Goal: Task Accomplishment & Management: Use online tool/utility

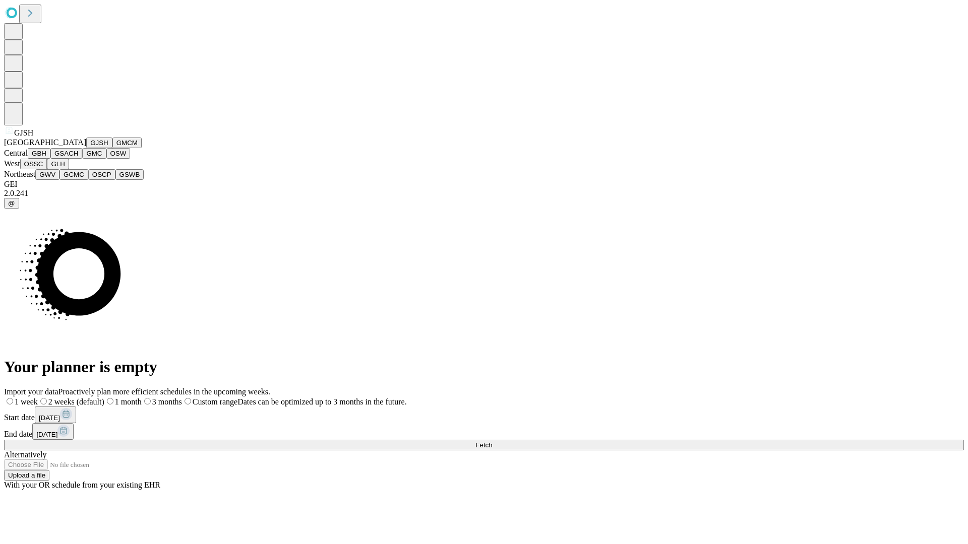
click at [86, 148] on button "GJSH" at bounding box center [99, 143] width 26 height 11
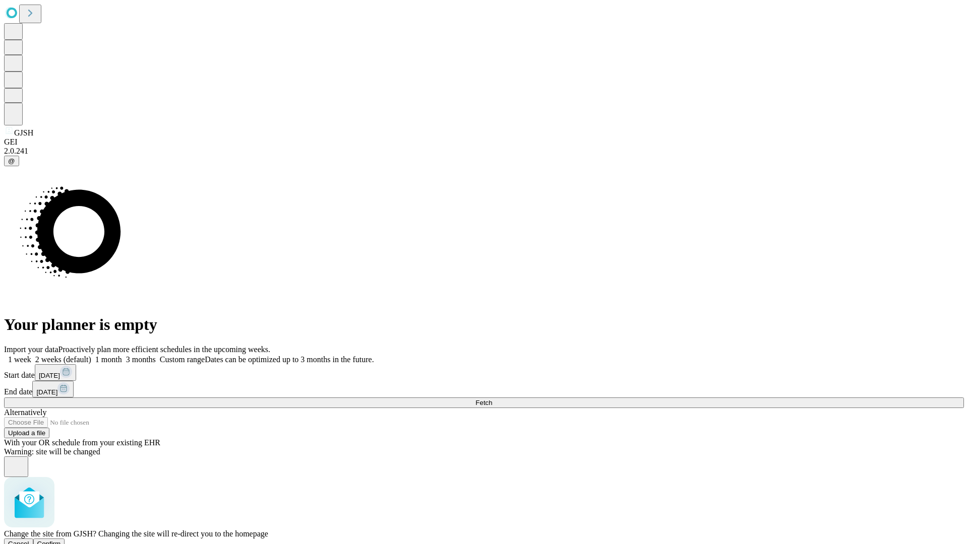
click at [61, 540] on span "Confirm" at bounding box center [49, 544] width 24 height 8
click at [91, 355] on label "2 weeks (default)" at bounding box center [61, 359] width 60 height 9
click at [492, 399] on span "Fetch" at bounding box center [483, 403] width 17 height 8
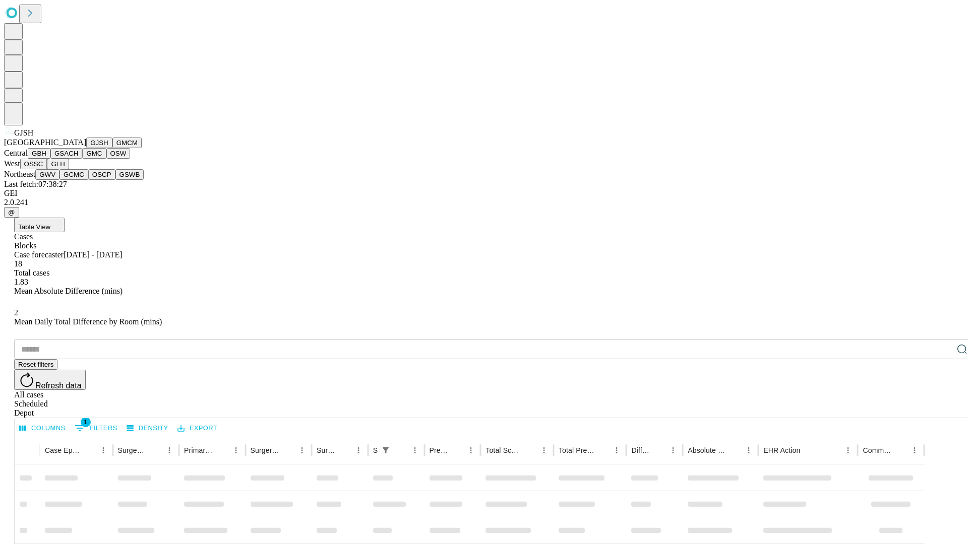
click at [112, 148] on button "GMCM" at bounding box center [126, 143] width 29 height 11
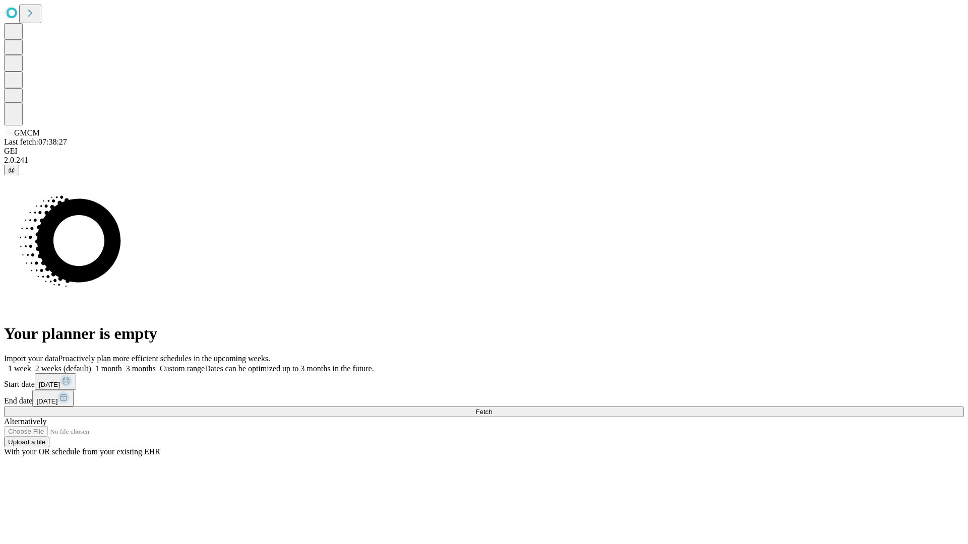
click at [91, 364] on label "2 weeks (default)" at bounding box center [61, 368] width 60 height 9
click at [492, 408] on span "Fetch" at bounding box center [483, 412] width 17 height 8
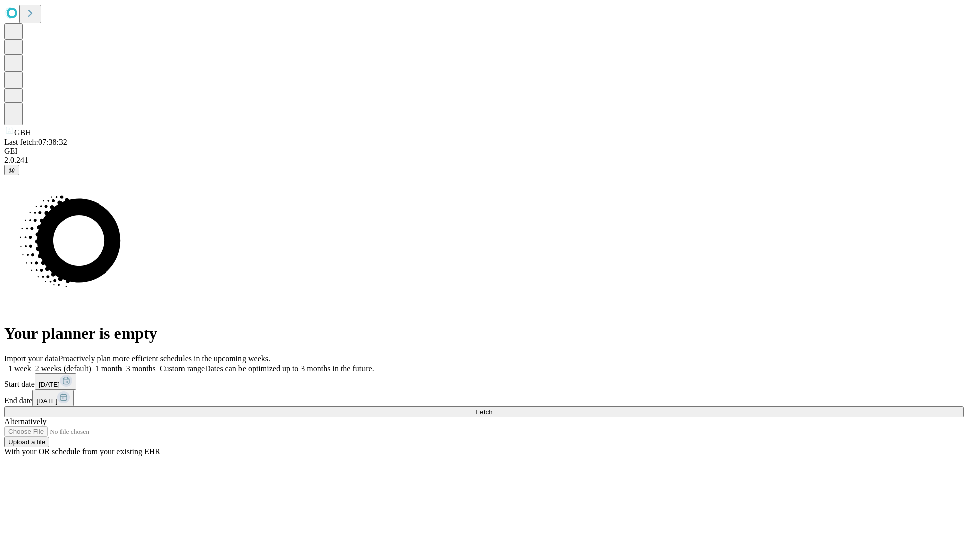
click at [91, 364] on label "2 weeks (default)" at bounding box center [61, 368] width 60 height 9
click at [492, 408] on span "Fetch" at bounding box center [483, 412] width 17 height 8
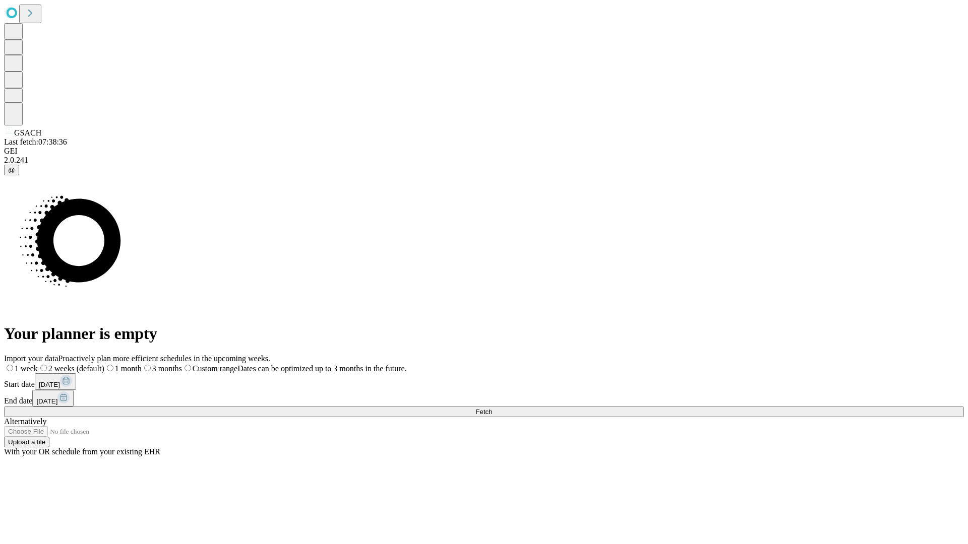
click at [492, 408] on span "Fetch" at bounding box center [483, 412] width 17 height 8
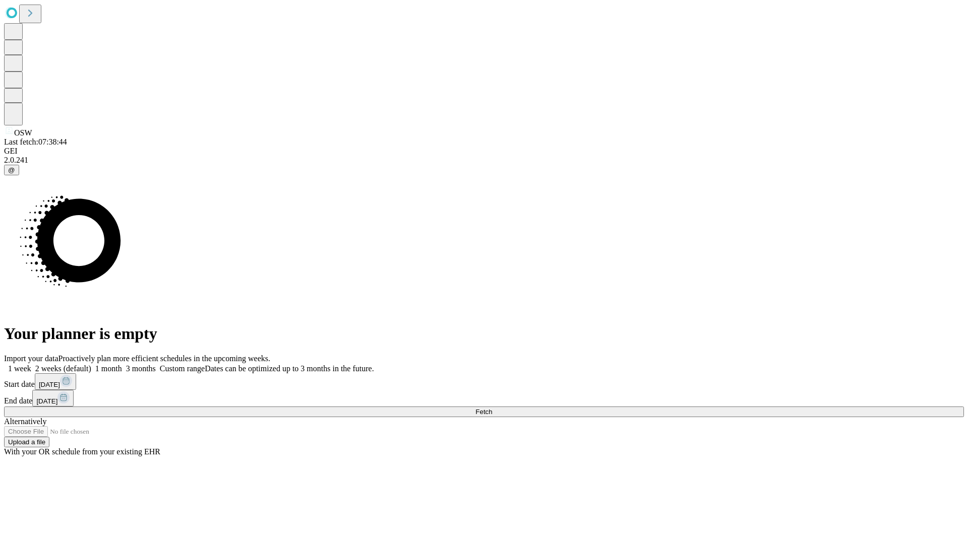
click at [91, 364] on label "2 weeks (default)" at bounding box center [61, 368] width 60 height 9
click at [492, 408] on span "Fetch" at bounding box center [483, 412] width 17 height 8
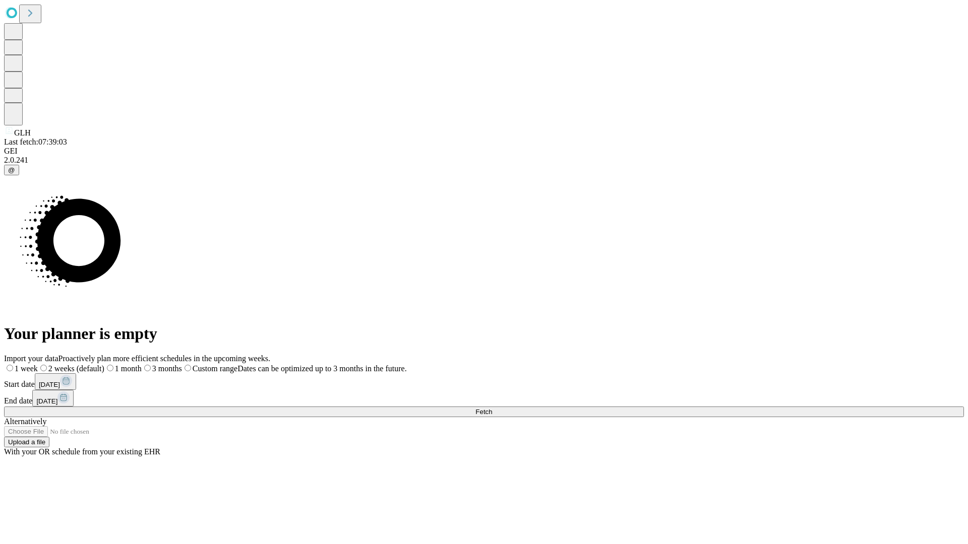
click at [492, 408] on span "Fetch" at bounding box center [483, 412] width 17 height 8
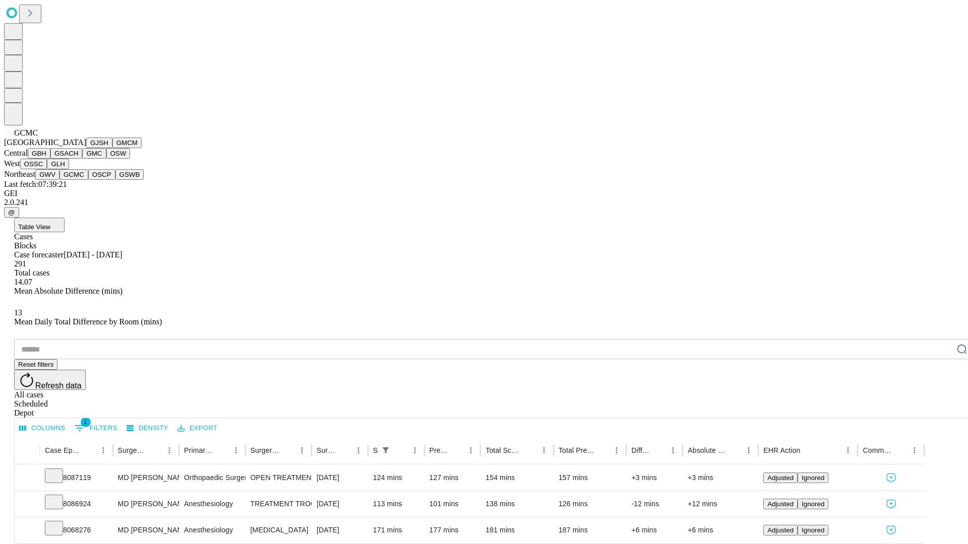
click at [88, 180] on button "OSCP" at bounding box center [101, 174] width 27 height 11
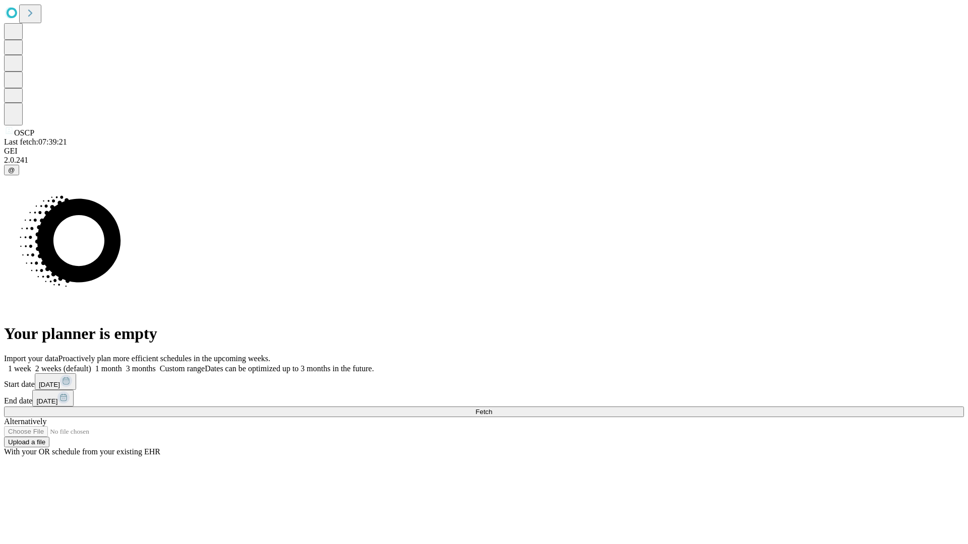
click at [91, 364] on label "2 weeks (default)" at bounding box center [61, 368] width 60 height 9
click at [492, 408] on span "Fetch" at bounding box center [483, 412] width 17 height 8
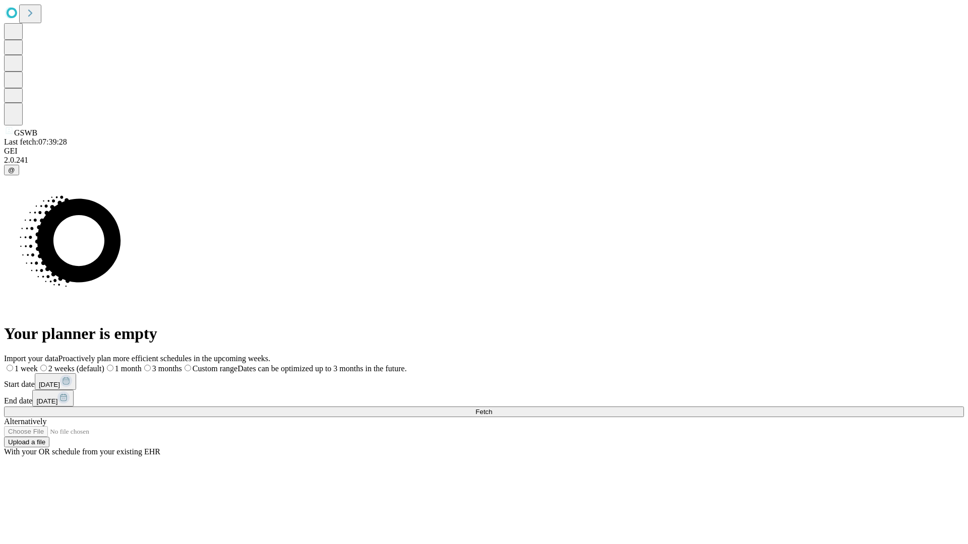
click at [104, 364] on label "2 weeks (default)" at bounding box center [71, 368] width 67 height 9
click at [492, 408] on span "Fetch" at bounding box center [483, 412] width 17 height 8
